Goal: Use online tool/utility: Utilize a website feature to perform a specific function

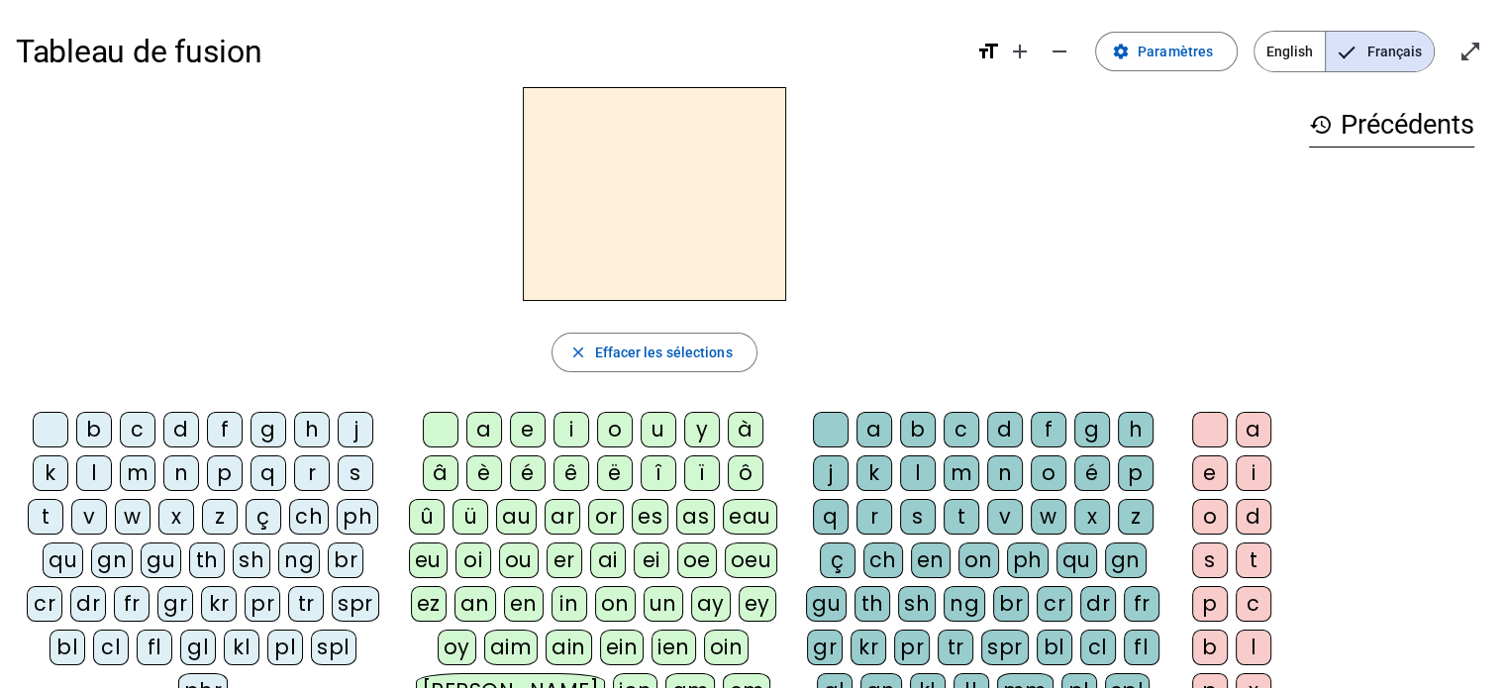
drag, startPoint x: 0, startPoint y: 0, endPoint x: 892, endPoint y: 91, distance: 896.7
click at [889, 99] on div at bounding box center [654, 194] width 1277 height 214
click at [174, 425] on div "d" at bounding box center [181, 430] width 36 height 36
click at [645, 423] on div "u" at bounding box center [659, 430] width 36 height 36
click at [961, 419] on div "c" at bounding box center [962, 430] width 36 height 36
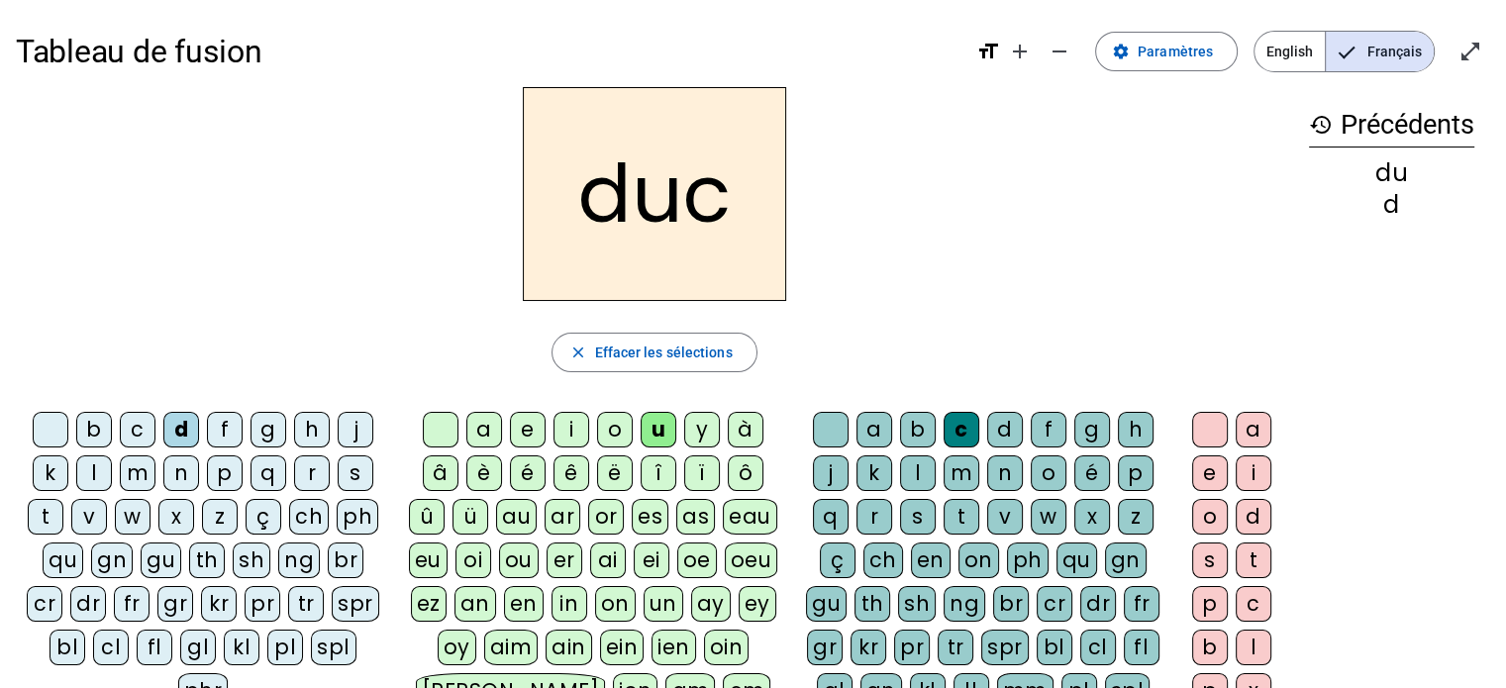
click at [956, 427] on div "c" at bounding box center [962, 430] width 36 height 36
click at [688, 205] on h2 "duc" at bounding box center [654, 194] width 263 height 214
click at [733, 222] on h2 "duc" at bounding box center [654, 194] width 263 height 214
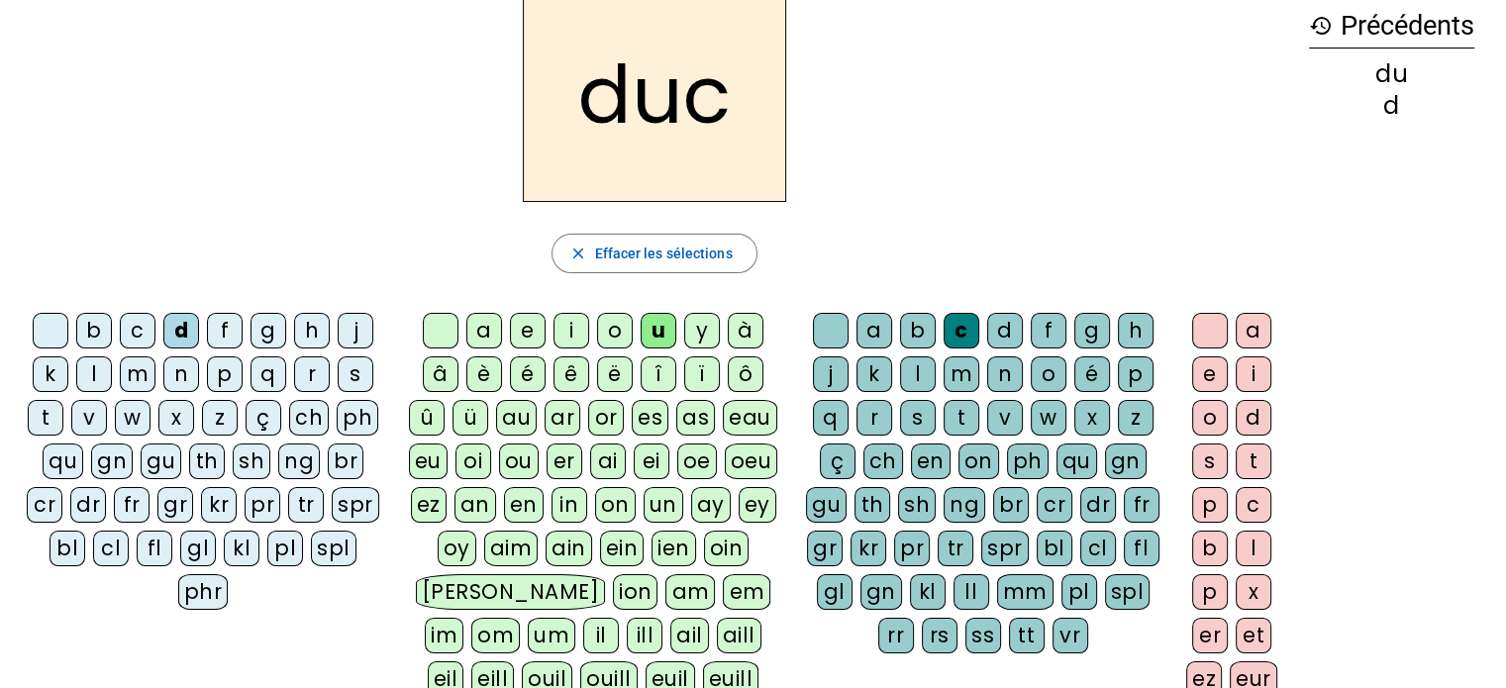
click at [830, 326] on div at bounding box center [831, 331] width 36 height 36
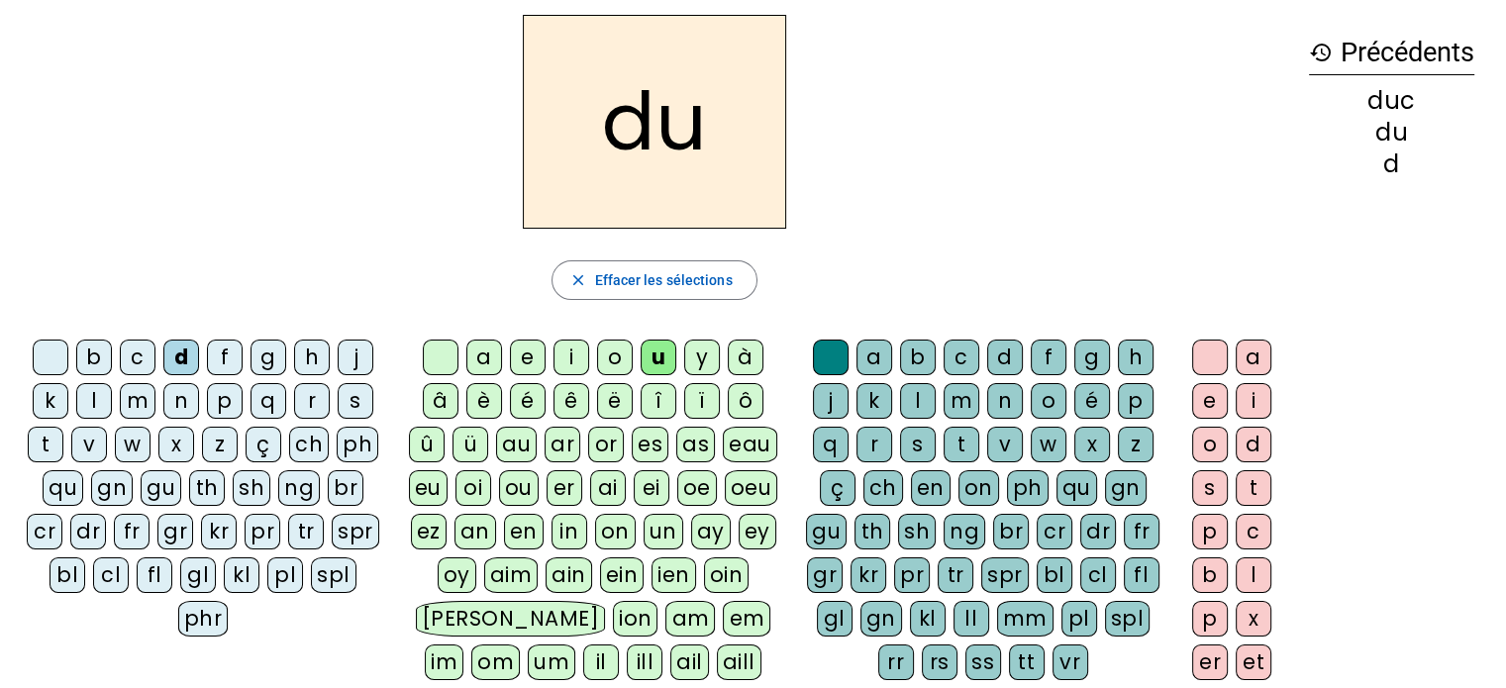
scroll to position [0, 0]
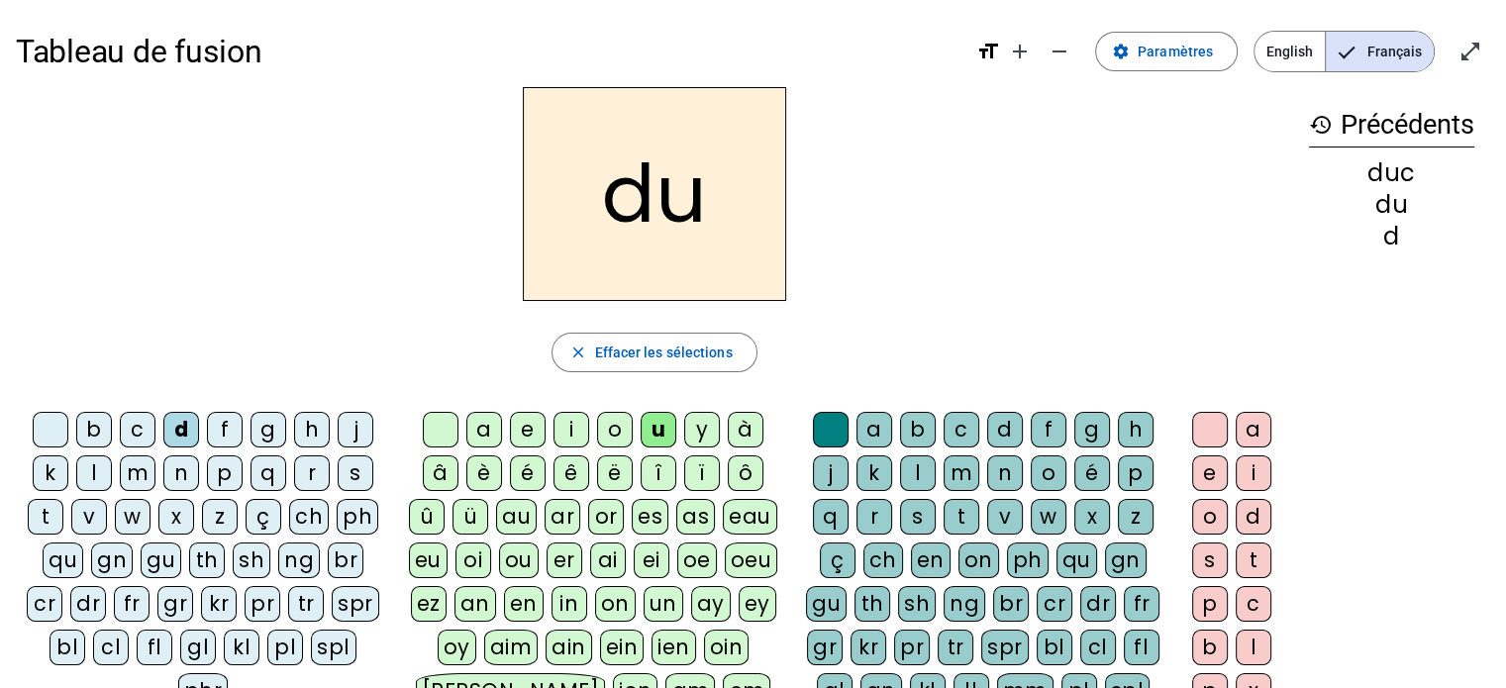
click at [534, 429] on div "e" at bounding box center [528, 430] width 36 height 36
drag, startPoint x: 174, startPoint y: 482, endPoint x: 383, endPoint y: 381, distance: 232.0
click at [175, 482] on div "n" at bounding box center [181, 473] width 36 height 36
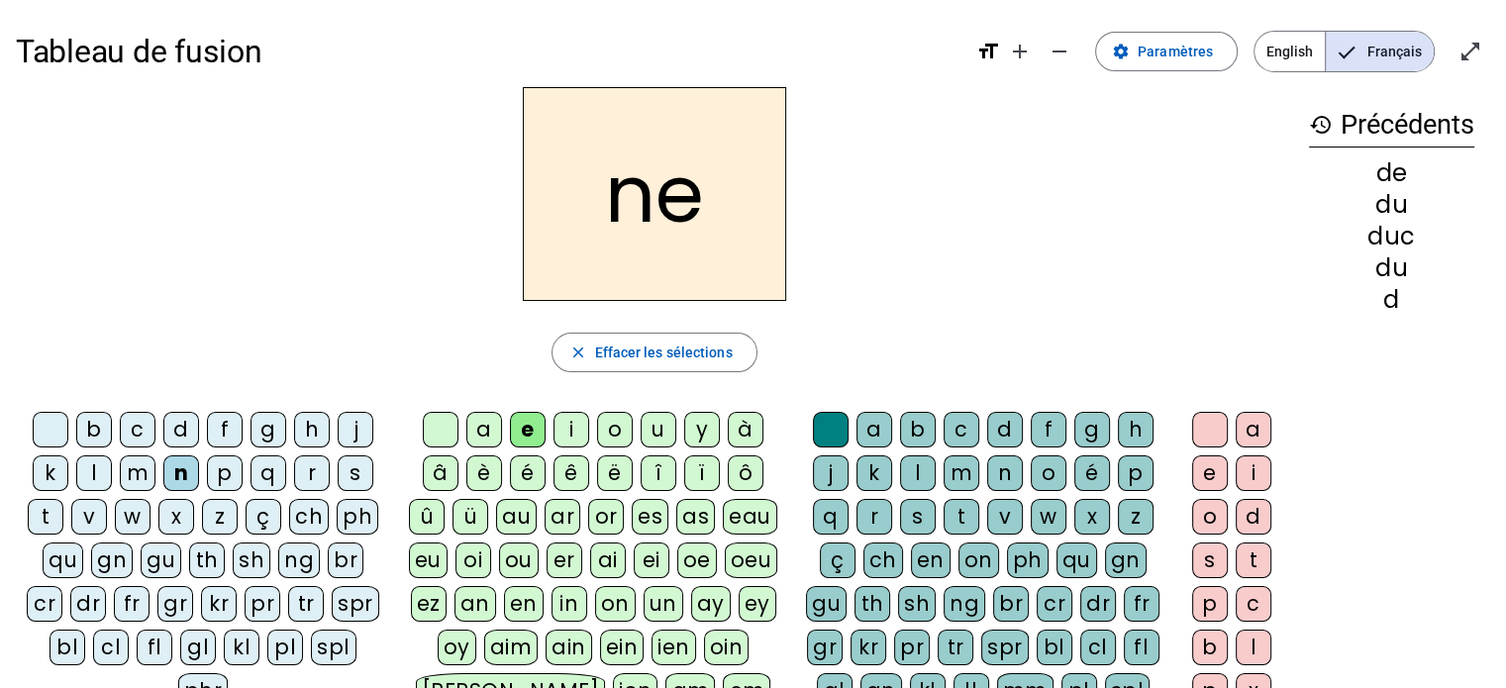
click at [143, 475] on div "m" at bounding box center [138, 473] width 36 height 36
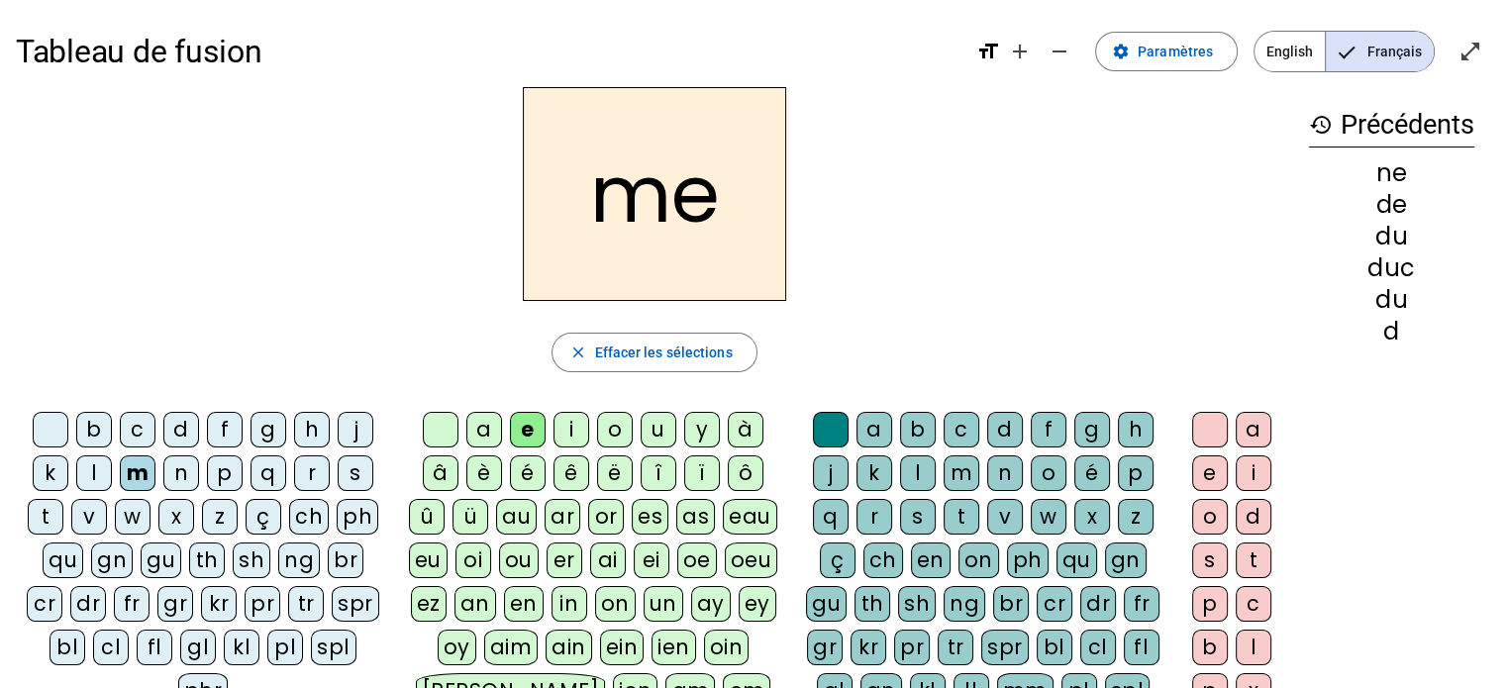
click at [347, 466] on div "s" at bounding box center [356, 473] width 36 height 36
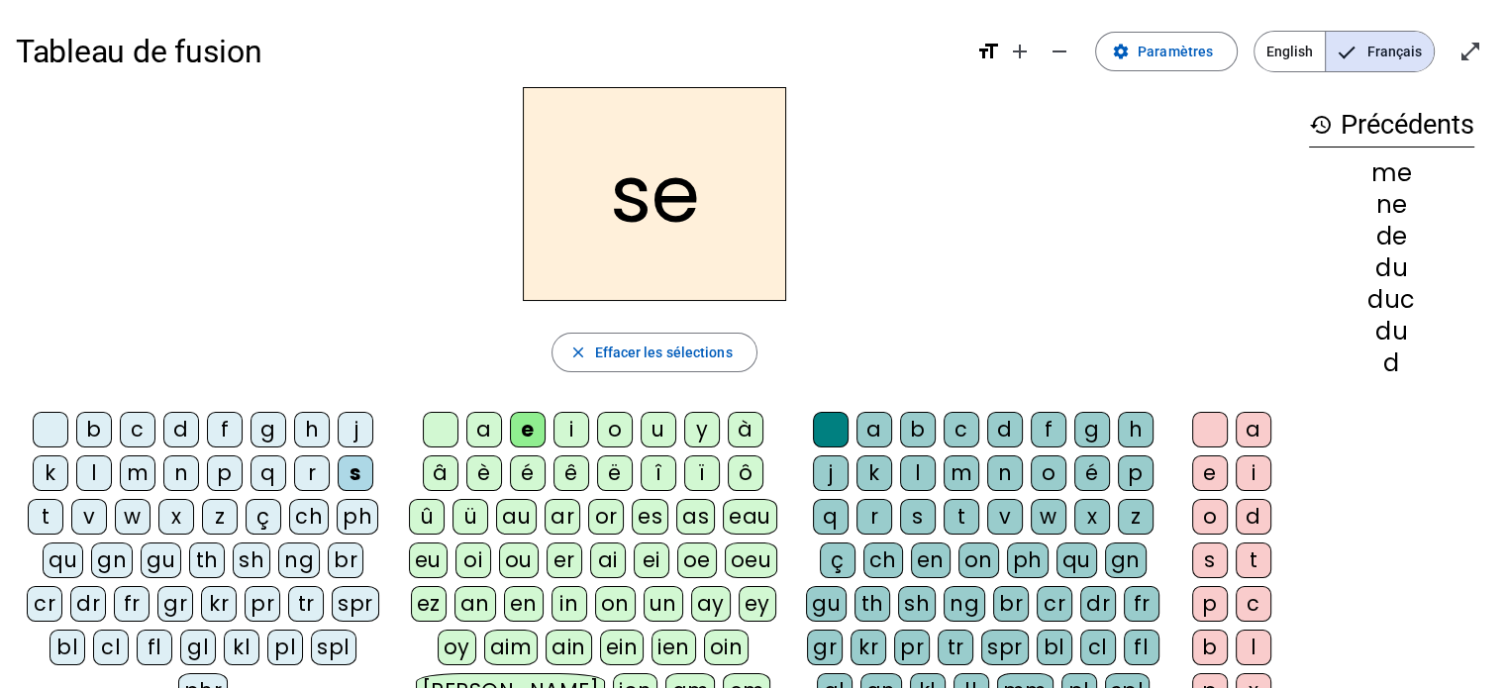
click at [655, 430] on div "u" at bounding box center [659, 430] width 36 height 36
click at [83, 475] on div "l" at bounding box center [94, 473] width 36 height 36
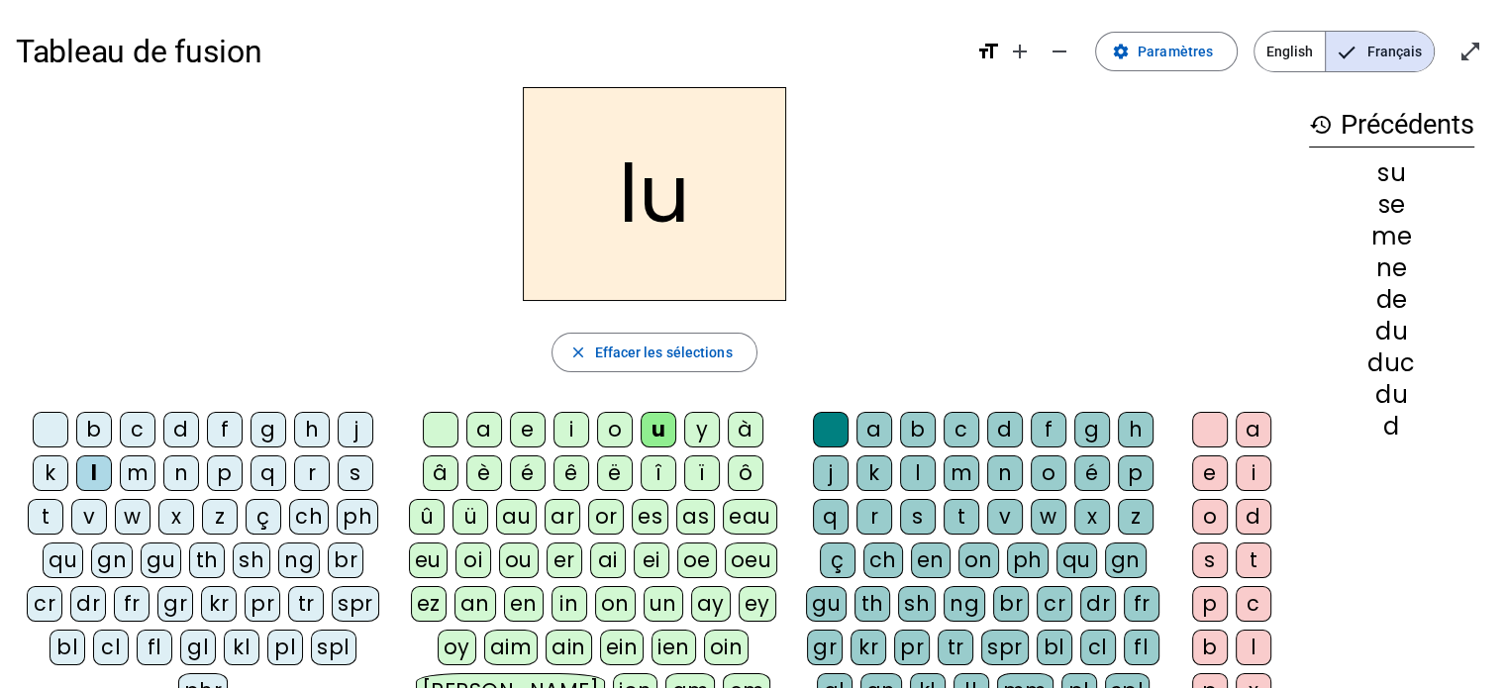
click at [496, 426] on div "a" at bounding box center [484, 430] width 36 height 36
click at [960, 429] on div "c" at bounding box center [962, 430] width 36 height 36
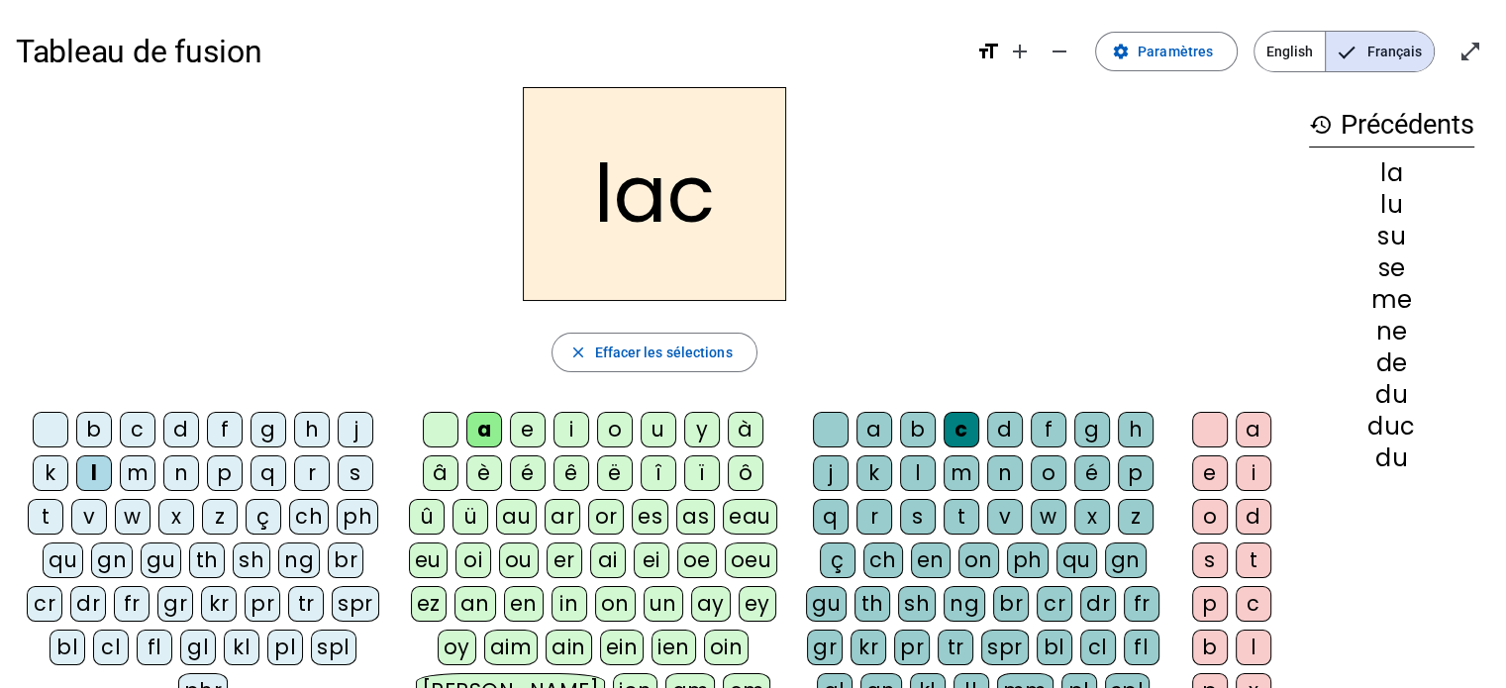
click at [48, 509] on div "t" at bounding box center [46, 517] width 36 height 36
click at [97, 426] on div "b" at bounding box center [94, 430] width 36 height 36
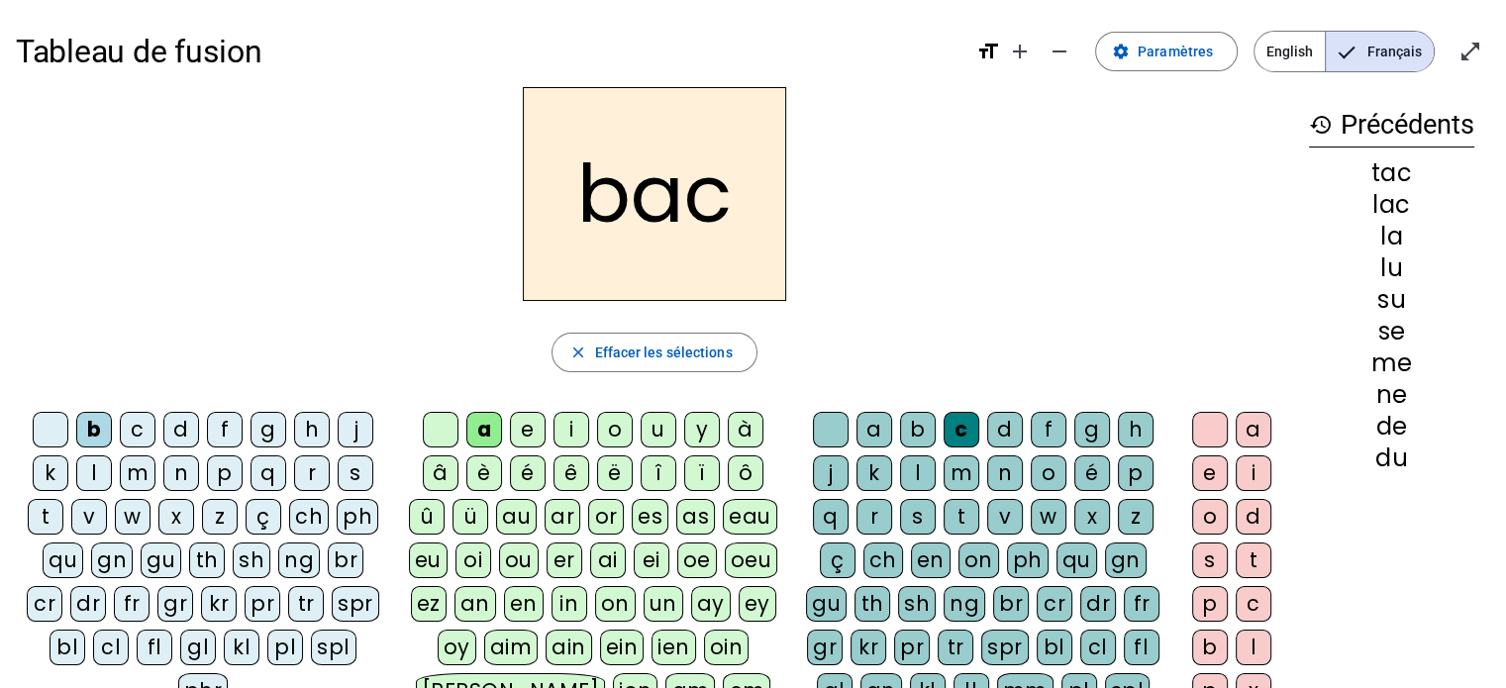
click at [354, 471] on div "s" at bounding box center [356, 473] width 36 height 36
click at [523, 434] on div "e" at bounding box center [528, 430] width 36 height 36
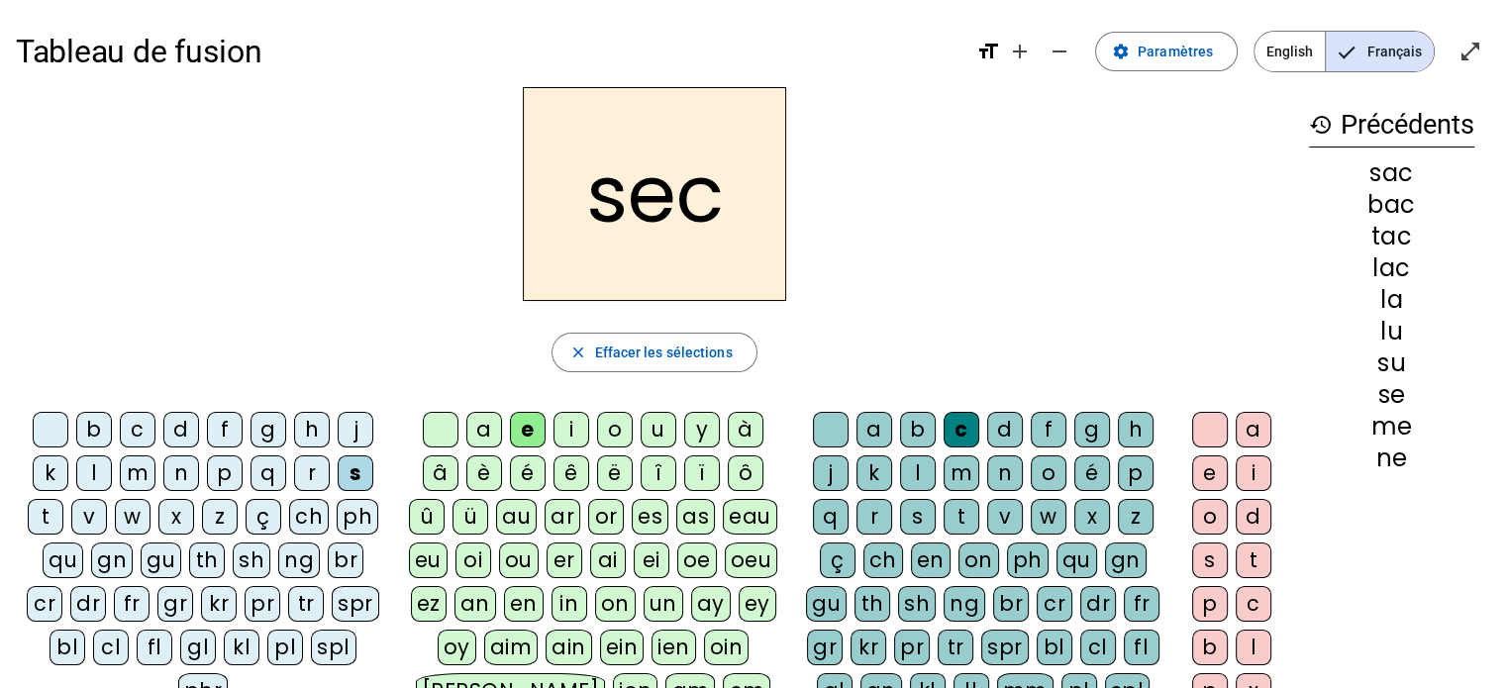
click at [911, 470] on div "l" at bounding box center [918, 473] width 36 height 36
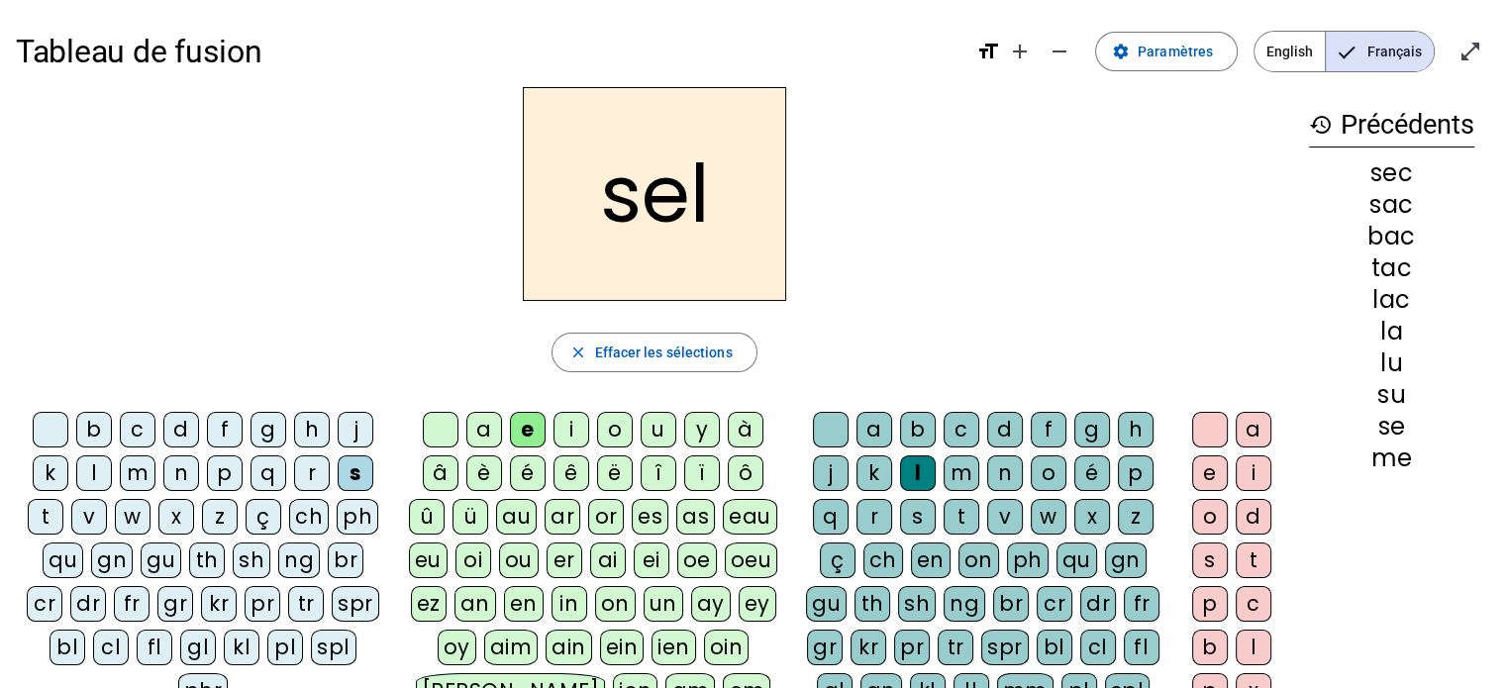
click at [614, 427] on div "o" at bounding box center [615, 430] width 36 height 36
